Goal: Information Seeking & Learning: Understand process/instructions

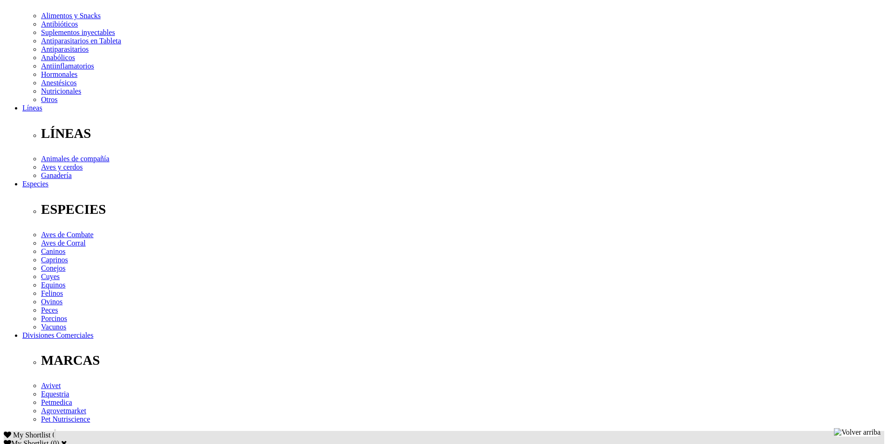
scroll to position [186, 0]
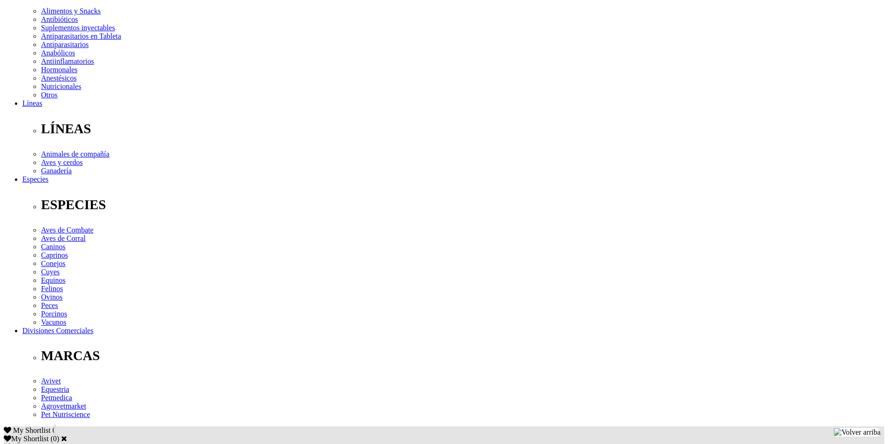
drag, startPoint x: 451, startPoint y: 314, endPoint x: 544, endPoint y: 308, distance: 93.5
drag, startPoint x: 450, startPoint y: 313, endPoint x: 540, endPoint y: 310, distance: 90.0
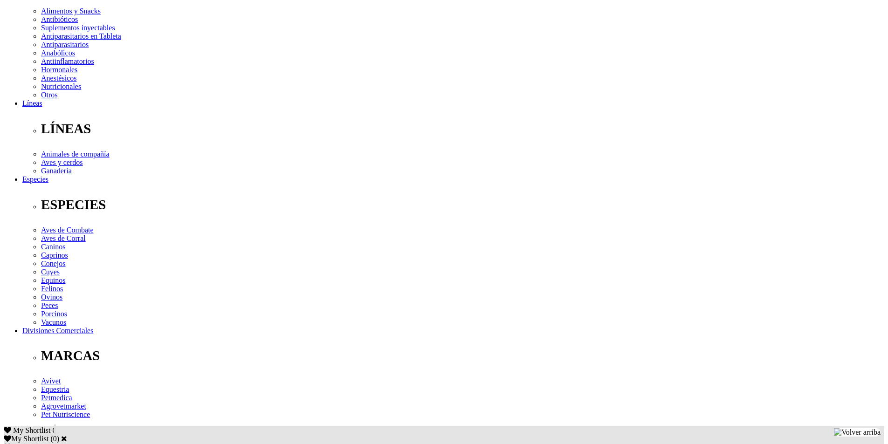
drag, startPoint x: 537, startPoint y: 312, endPoint x: 463, endPoint y: 312, distance: 74.6
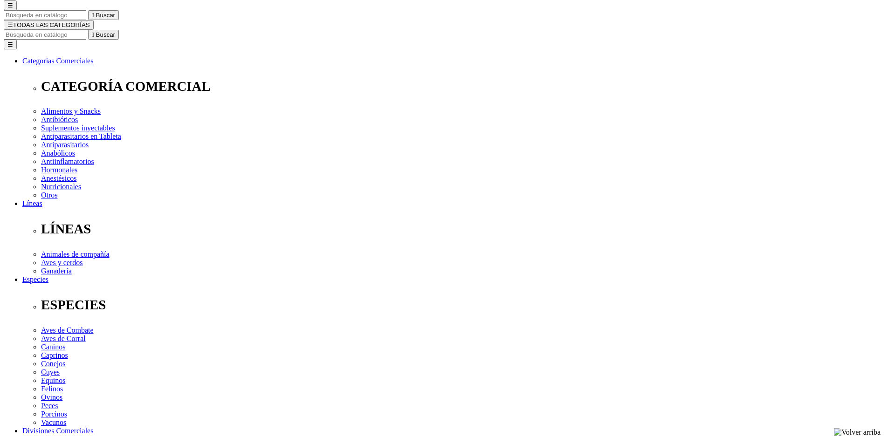
scroll to position [0, 0]
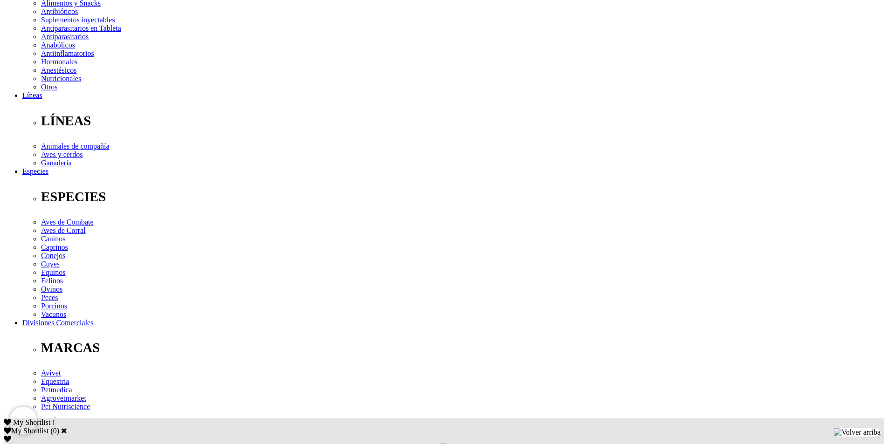
scroll to position [186, 0]
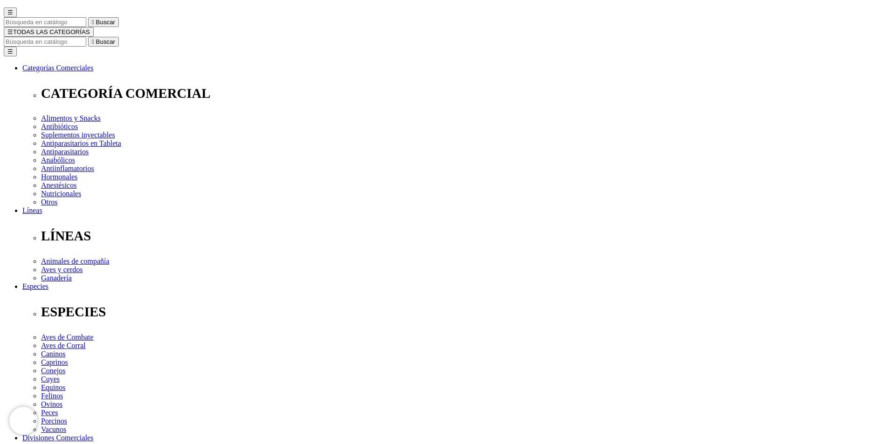
scroll to position [0, 0]
